Goal: Task Accomplishment & Management: Manage account settings

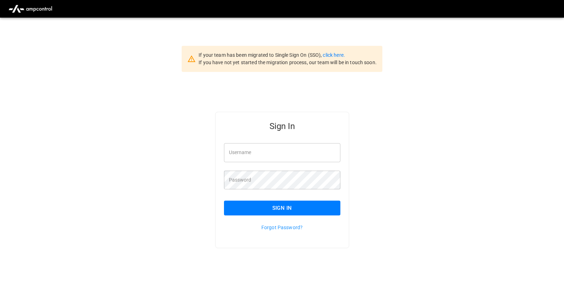
click at [260, 153] on input "Username" at bounding box center [282, 152] width 116 height 19
paste input "**********"
type input "**********"
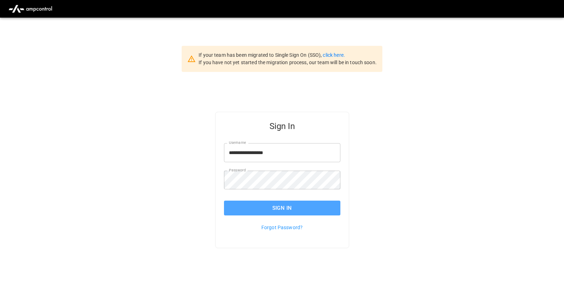
click at [295, 211] on button "Sign In" at bounding box center [282, 208] width 116 height 15
